Goal: Transaction & Acquisition: Purchase product/service

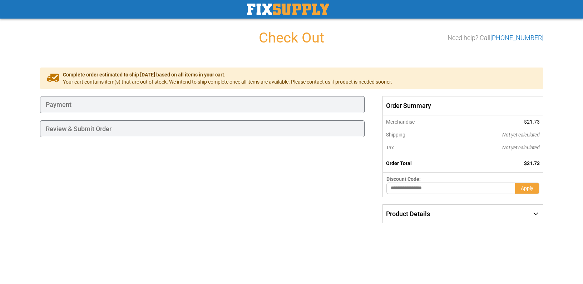
click at [151, 104] on div "Payment" at bounding box center [202, 104] width 325 height 17
click at [86, 106] on div "Payment" at bounding box center [202, 104] width 325 height 17
click at [154, 108] on div "Payment" at bounding box center [202, 104] width 325 height 17
click at [136, 129] on div "Review & Submit Order" at bounding box center [202, 128] width 325 height 17
click at [323, 105] on div "Payment" at bounding box center [202, 104] width 325 height 17
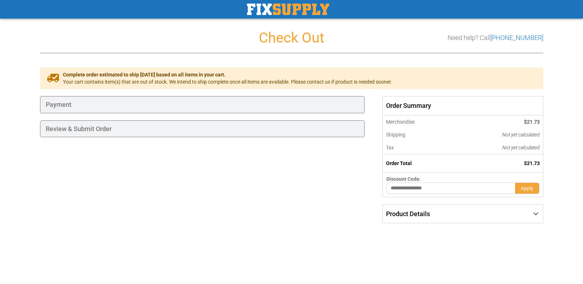
click at [538, 212] on div "Product Details" at bounding box center [463, 214] width 160 height 19
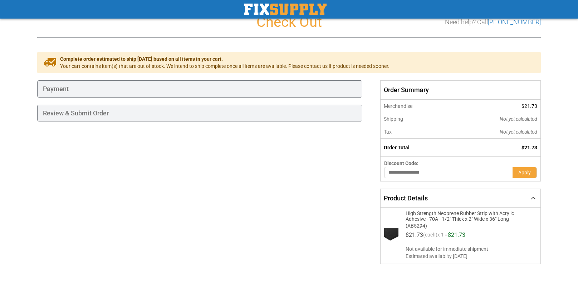
scroll to position [24, 0]
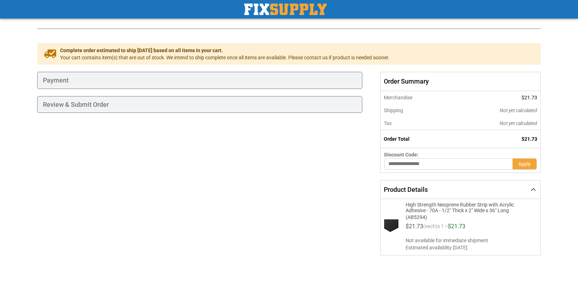
click at [520, 238] on span "Not available for immediate shipment" at bounding box center [469, 240] width 129 height 7
click at [71, 107] on div "Review & Submit Order" at bounding box center [199, 104] width 325 height 17
click at [78, 81] on div "Payment" at bounding box center [199, 80] width 325 height 17
click at [533, 189] on div "Product Details" at bounding box center [460, 189] width 160 height 19
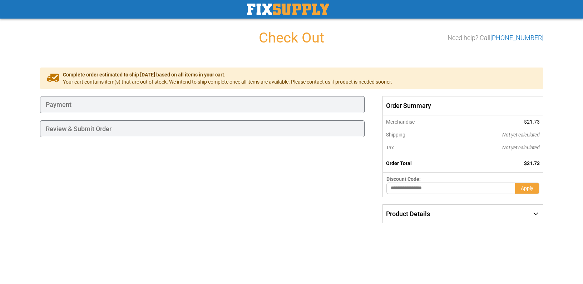
click at [330, 105] on div "Payment" at bounding box center [202, 104] width 325 height 17
click at [336, 130] on div "Review & Submit Order" at bounding box center [202, 128] width 325 height 17
click at [537, 212] on div "Product Details" at bounding box center [463, 214] width 160 height 19
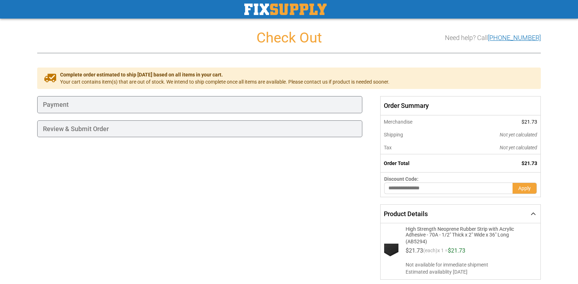
click at [517, 38] on link "[PHONE_NUMBER]" at bounding box center [514, 38] width 53 height 8
click at [179, 128] on div "Review & Submit Order" at bounding box center [199, 128] width 325 height 17
click at [168, 100] on div "Payment" at bounding box center [199, 104] width 325 height 17
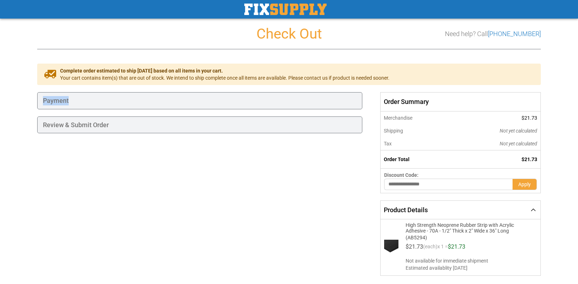
scroll to position [4, 0]
